Goal: Transaction & Acquisition: Purchase product/service

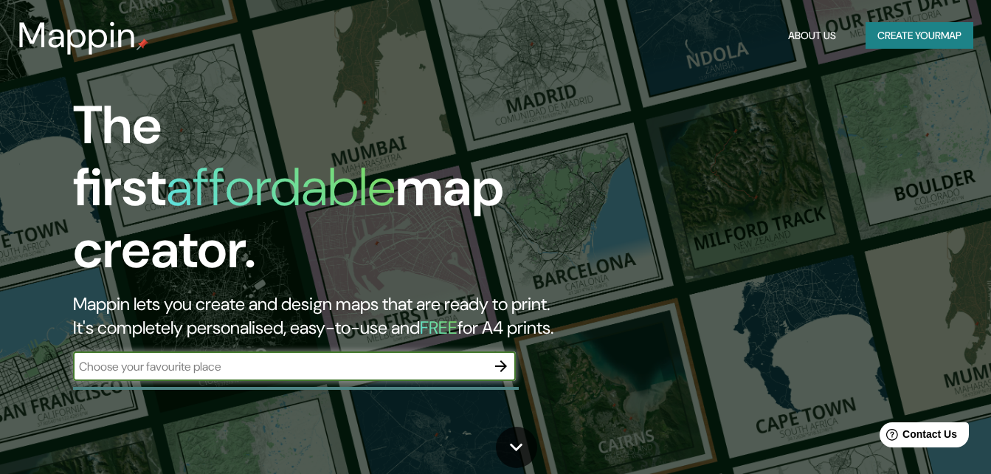
click at [503, 357] on icon "button" at bounding box center [501, 366] width 18 height 18
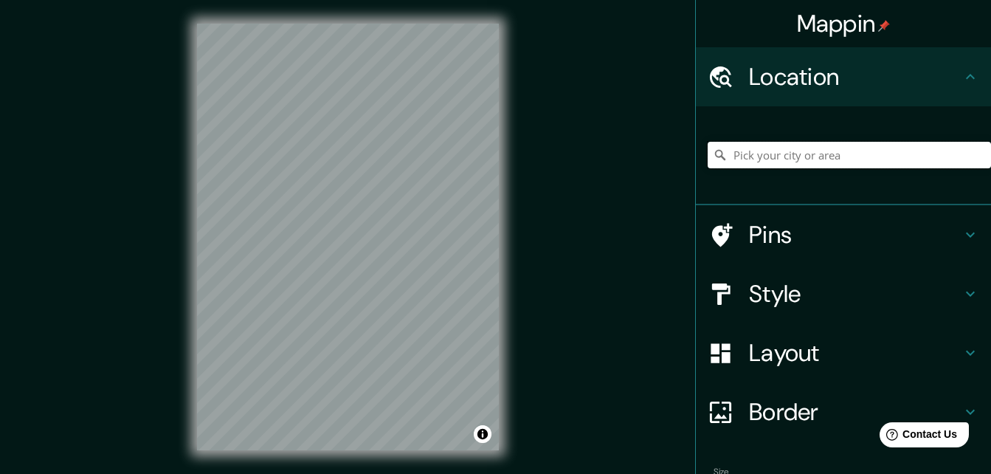
click at [869, 154] on input "Pick your city or area" at bounding box center [849, 155] width 283 height 27
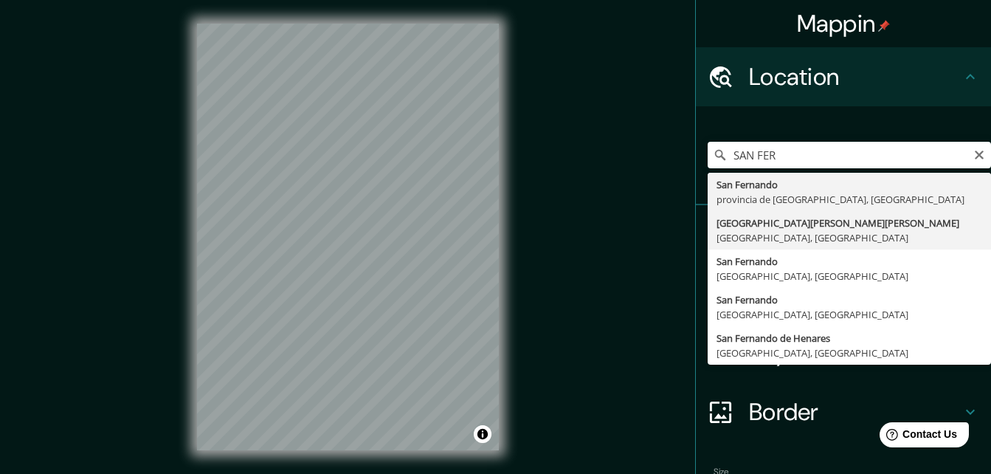
type input "[GEOGRAPHIC_DATA][PERSON_NAME], [GEOGRAPHIC_DATA], [GEOGRAPHIC_DATA]"
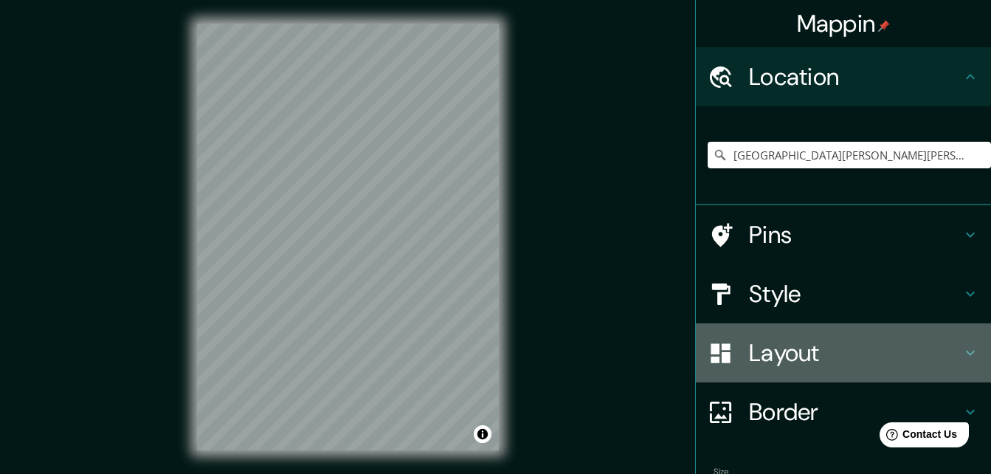
click at [799, 350] on h4 "Layout" at bounding box center [855, 353] width 213 height 30
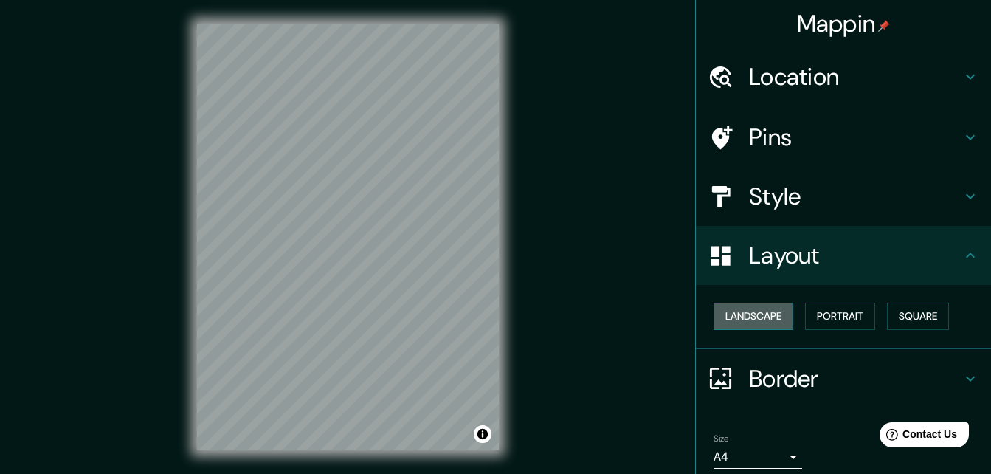
click at [768, 319] on button "Landscape" at bounding box center [754, 316] width 80 height 27
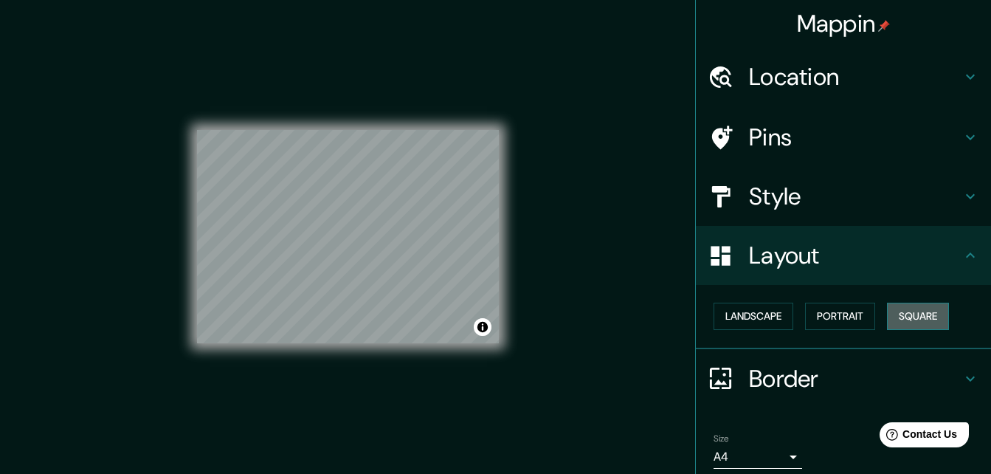
click at [927, 315] on button "Square" at bounding box center [918, 316] width 62 height 27
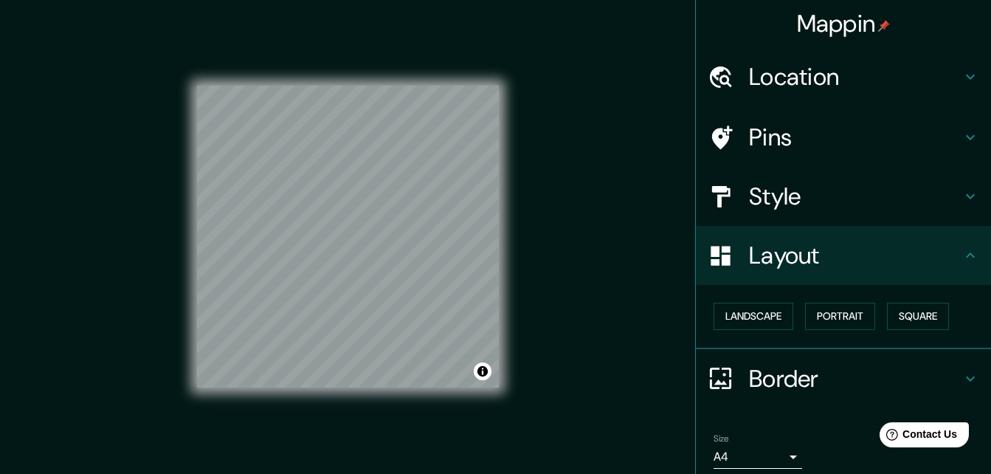
click at [790, 202] on h4 "Style" at bounding box center [855, 197] width 213 height 30
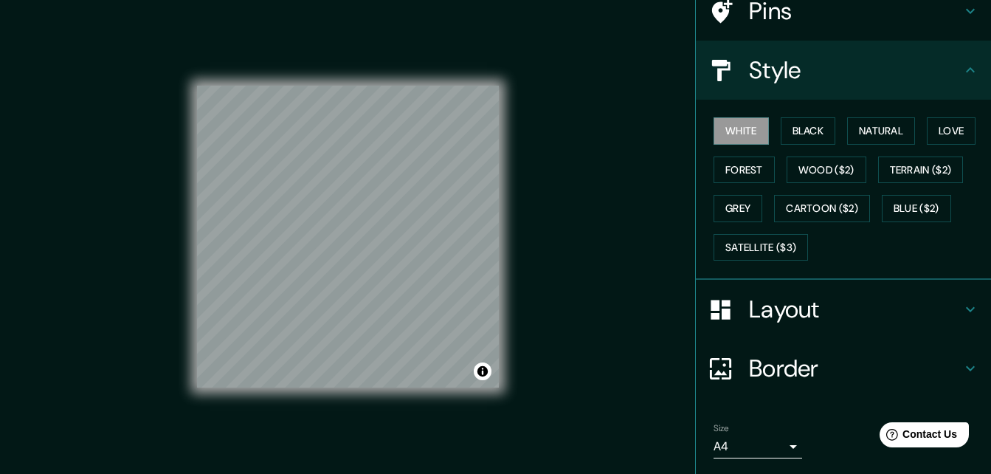
scroll to position [173, 0]
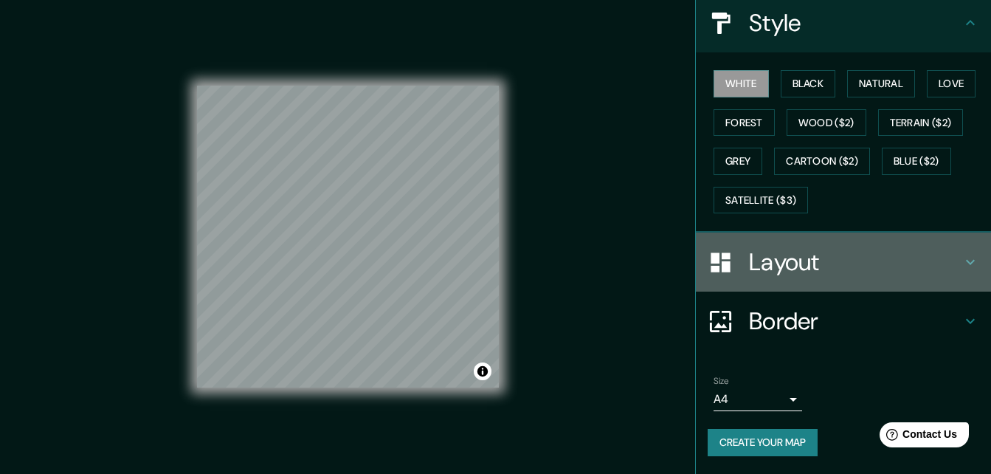
click at [776, 266] on h4 "Layout" at bounding box center [855, 262] width 213 height 30
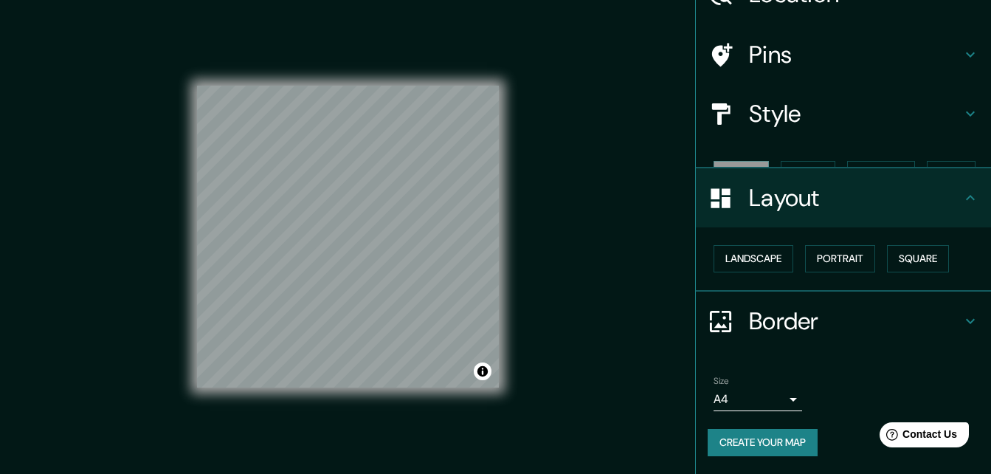
scroll to position [57, 0]
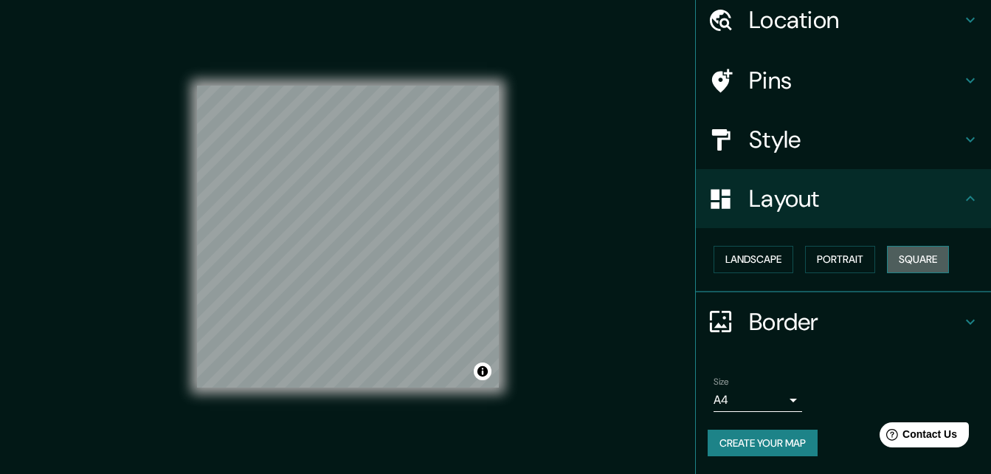
click at [911, 262] on button "Square" at bounding box center [918, 259] width 62 height 27
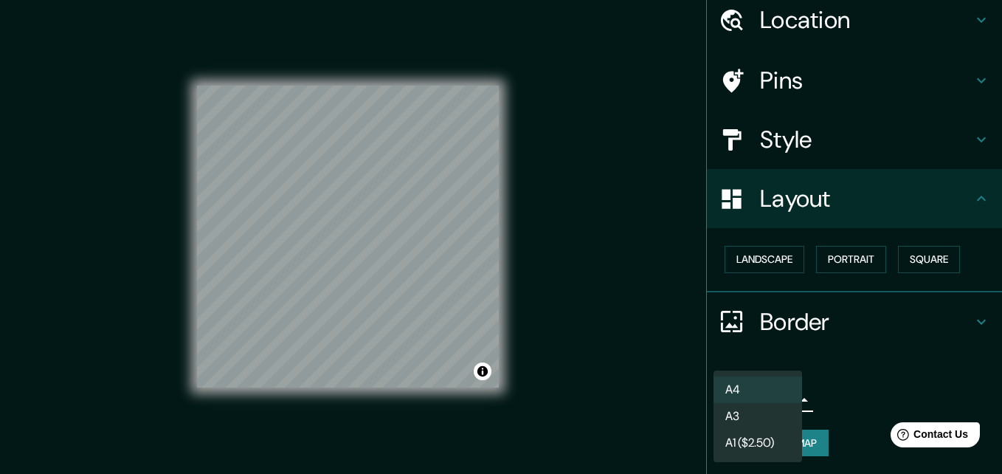
click at [769, 402] on body "Mappin Location San Fernando del Valle de Catamarca, Provincia de Catamarca, Ar…" at bounding box center [501, 237] width 1002 height 474
click at [779, 416] on li "A3" at bounding box center [758, 416] width 89 height 27
type input "a4"
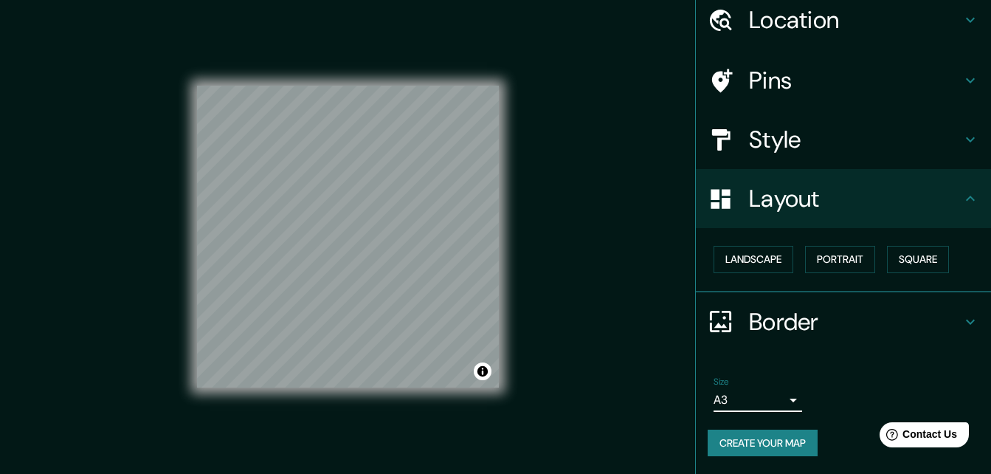
click at [877, 358] on ul "Location San Fernando del Valle de Catamarca, Provincia de Catamarca, Argentina…" at bounding box center [843, 231] width 295 height 483
click at [628, 275] on div "Mappin Location San Fernando del Valle de Catamarca, Provincia de Catamarca, Ar…" at bounding box center [495, 248] width 991 height 497
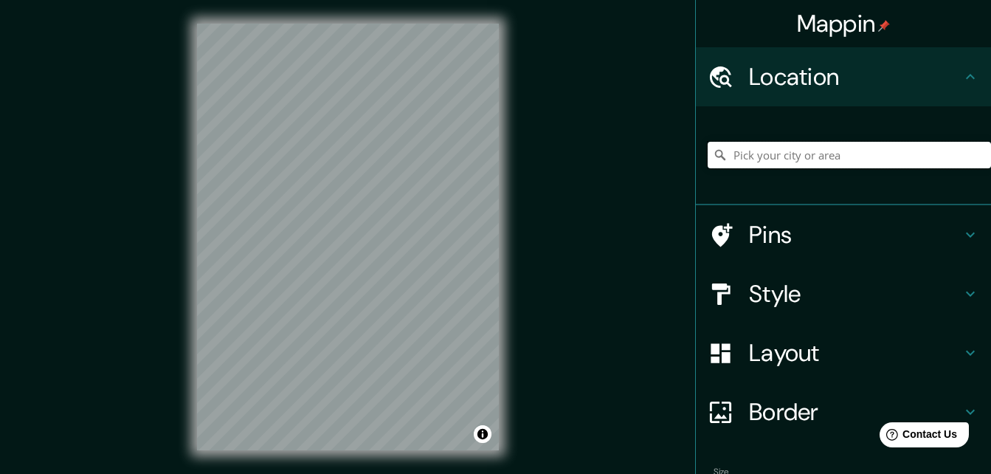
click at [872, 150] on input "Pick your city or area" at bounding box center [849, 155] width 283 height 27
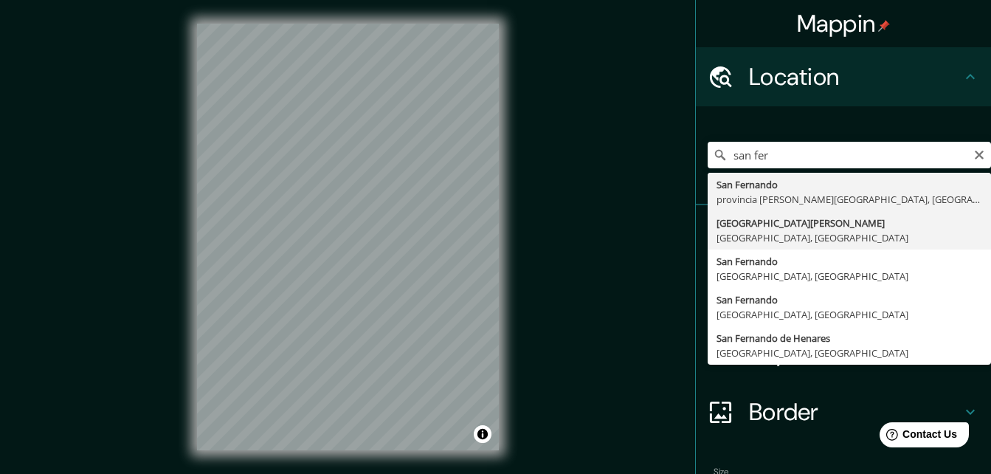
type input "[GEOGRAPHIC_DATA][PERSON_NAME], [GEOGRAPHIC_DATA], [GEOGRAPHIC_DATA]"
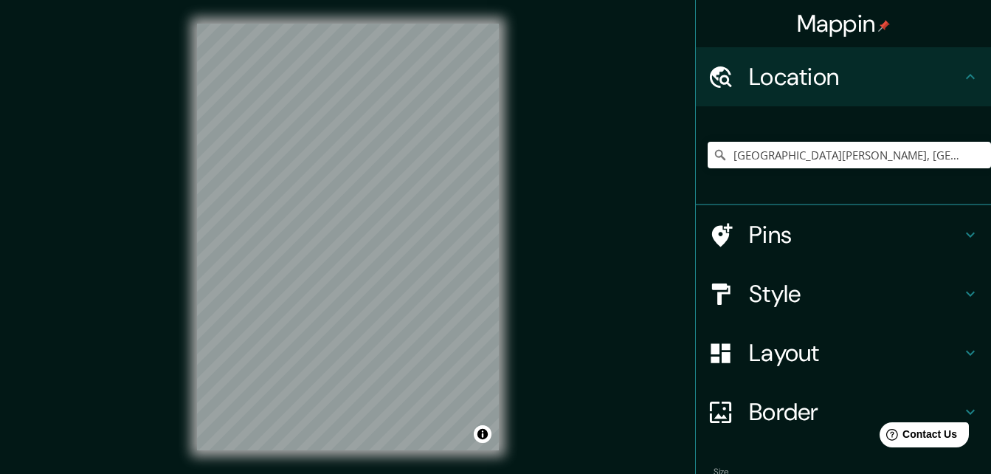
scroll to position [91, 0]
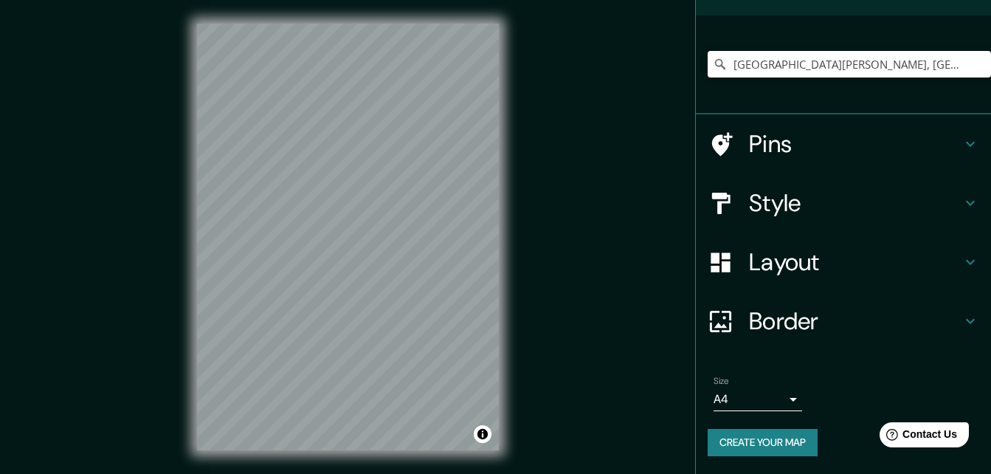
click at [908, 255] on h4 "Layout" at bounding box center [855, 262] width 213 height 30
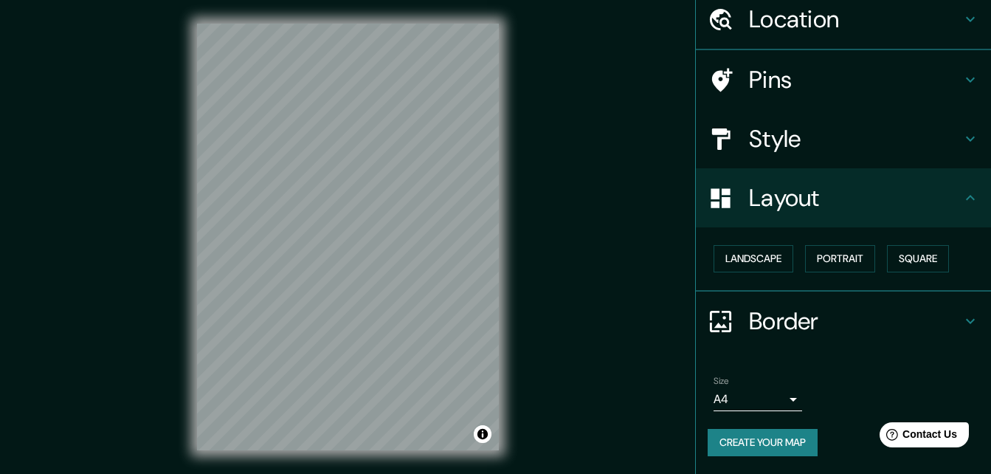
scroll to position [57, 0]
click at [754, 256] on button "Landscape" at bounding box center [754, 259] width 80 height 27
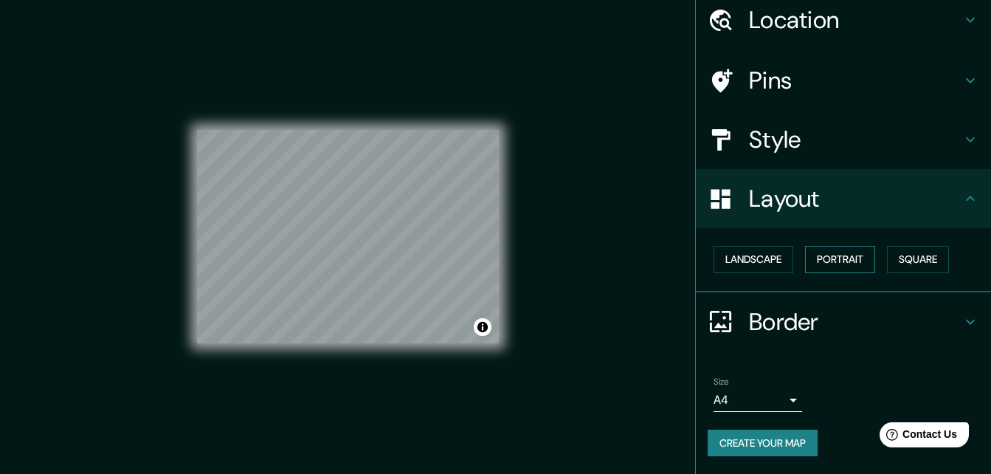
click at [827, 258] on button "Portrait" at bounding box center [840, 259] width 70 height 27
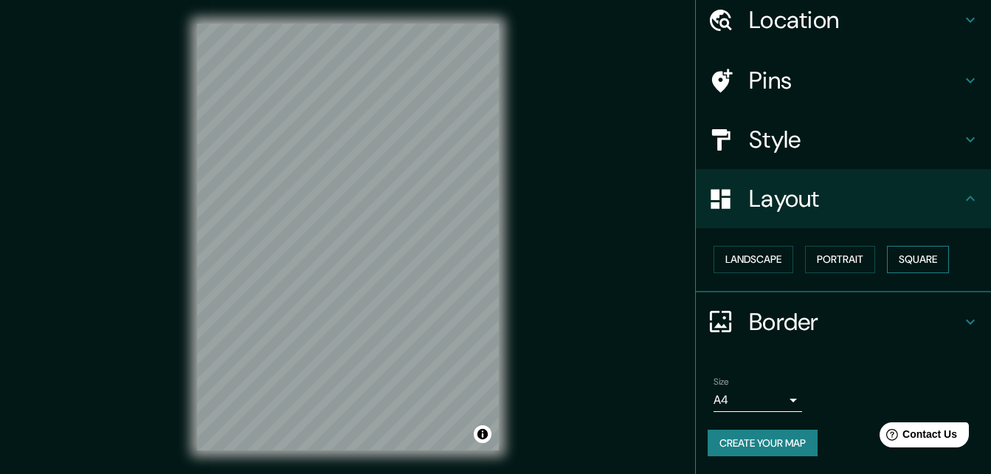
click at [909, 256] on button "Square" at bounding box center [918, 259] width 62 height 27
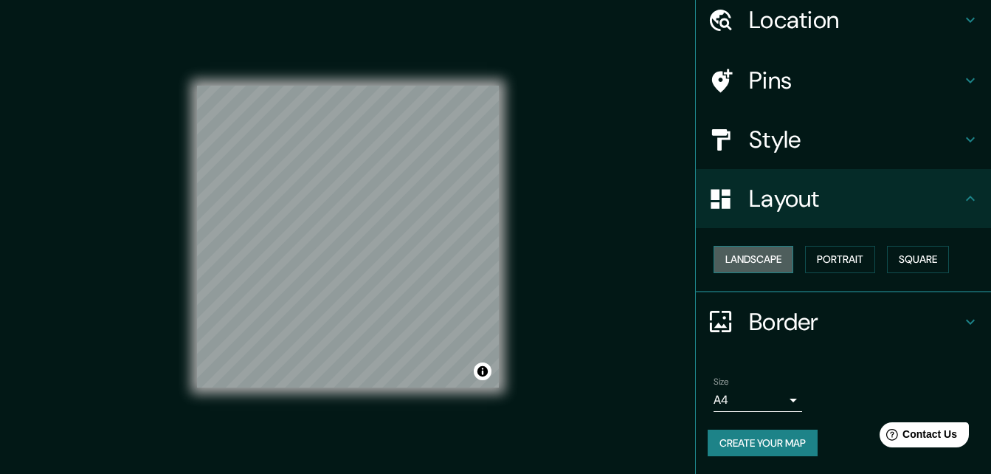
click at [754, 262] on button "Landscape" at bounding box center [754, 259] width 80 height 27
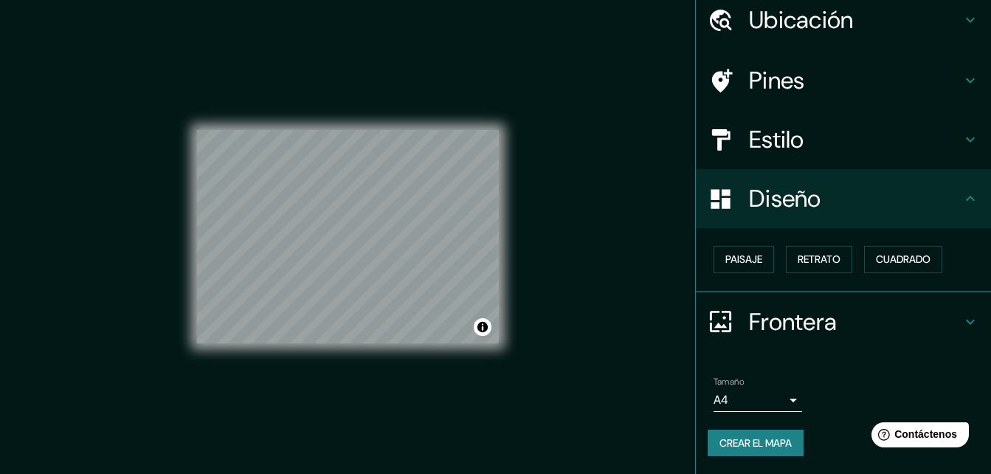
click at [773, 396] on body "Mappin Ubicación [GEOGRAPHIC_DATA][PERSON_NAME], [GEOGRAPHIC_DATA], [GEOGRAPHIC…" at bounding box center [495, 237] width 991 height 474
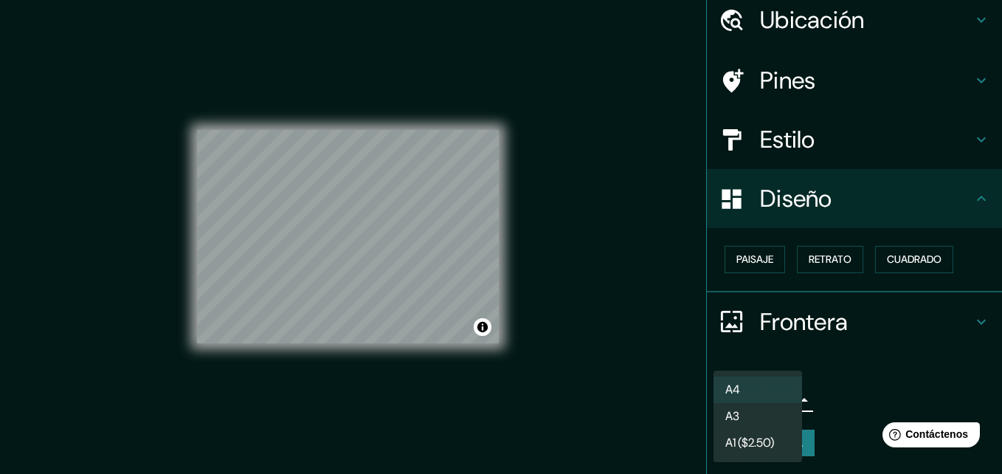
click at [751, 411] on li "A3" at bounding box center [758, 416] width 89 height 27
type input "a4"
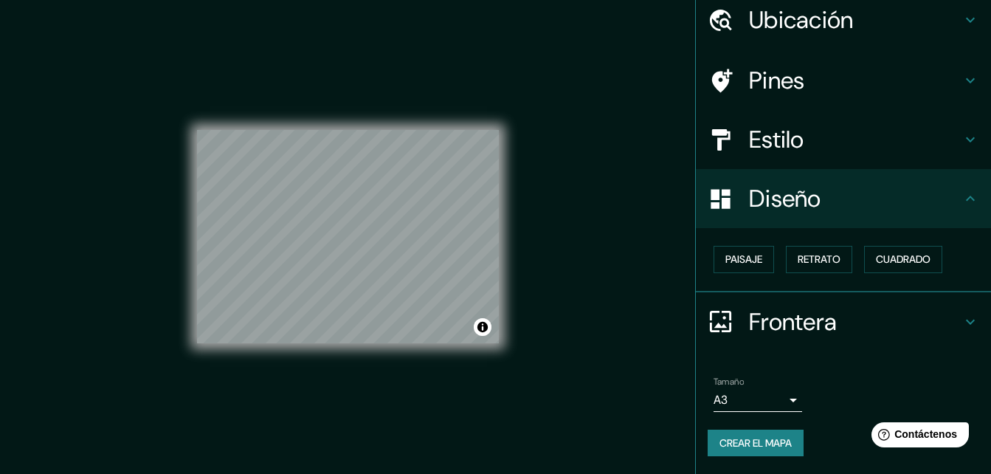
scroll to position [0, 0]
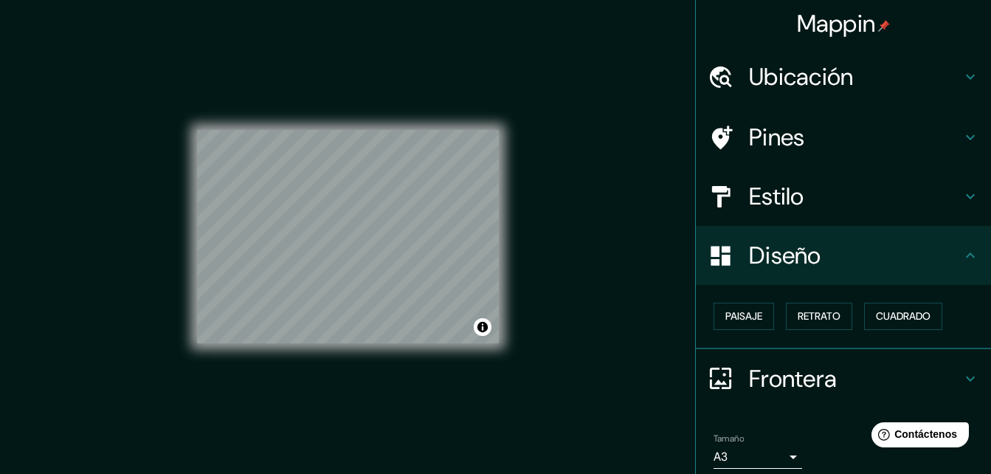
click at [879, 180] on div "Estilo" at bounding box center [843, 196] width 295 height 59
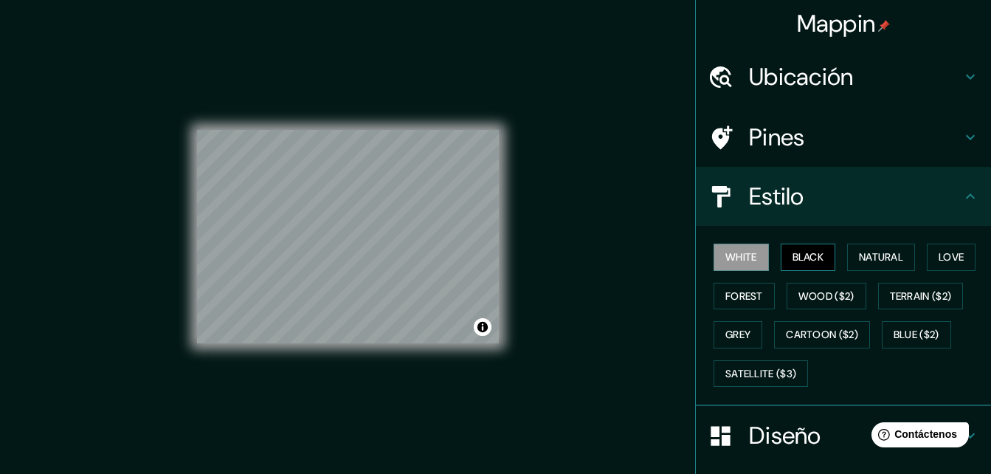
click at [808, 257] on font "Black" at bounding box center [809, 257] width 32 height 18
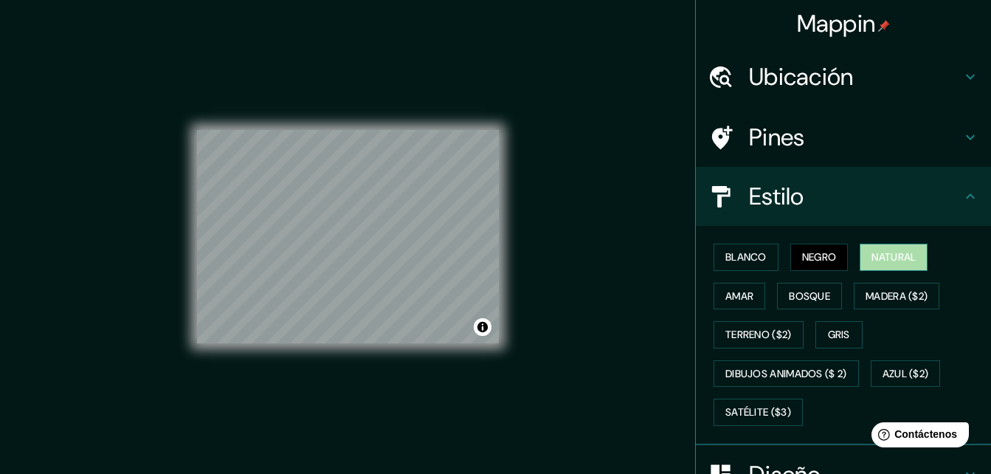
click at [888, 255] on font "Natural" at bounding box center [894, 257] width 44 height 18
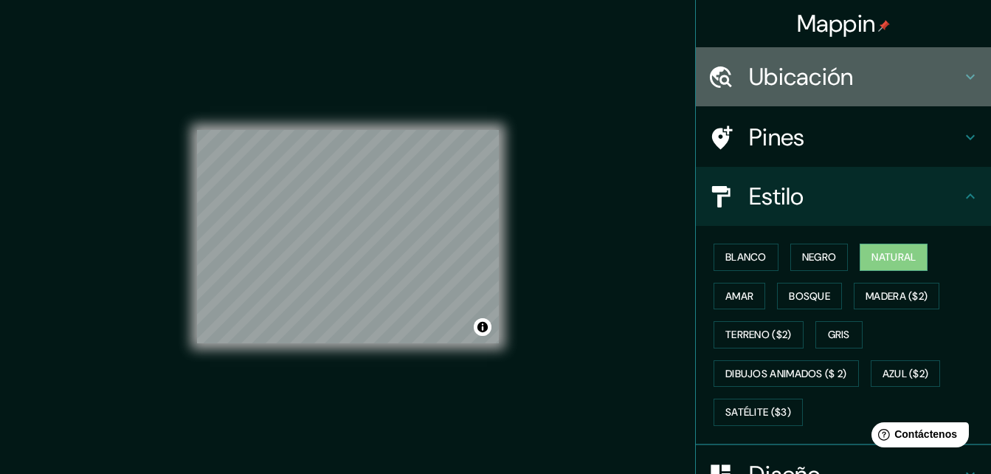
click at [905, 61] on div "Ubicación" at bounding box center [843, 76] width 295 height 59
